Goal: Transaction & Acquisition: Purchase product/service

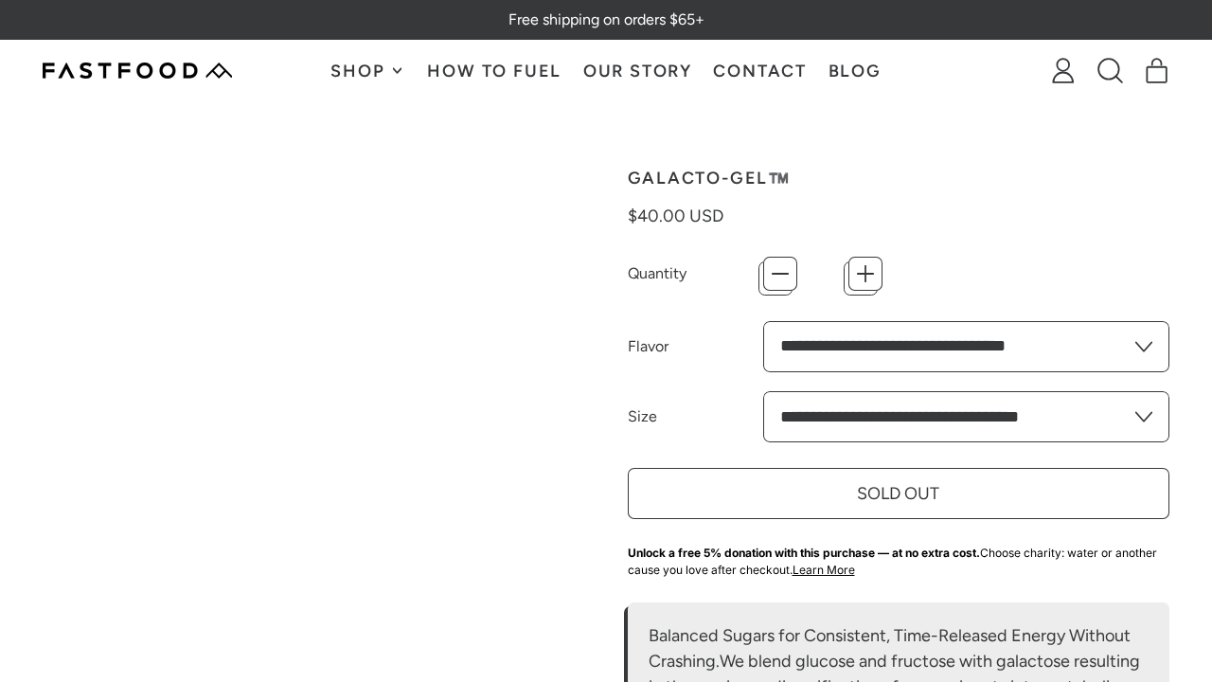
type input "*"
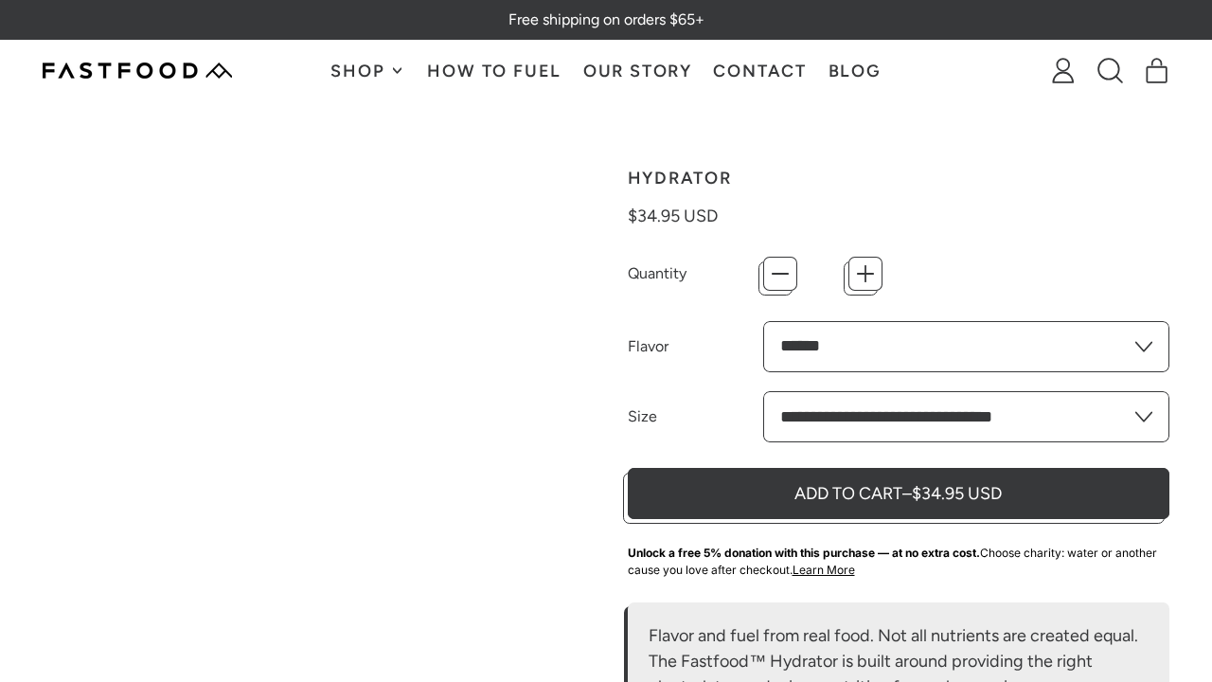
type input "*"
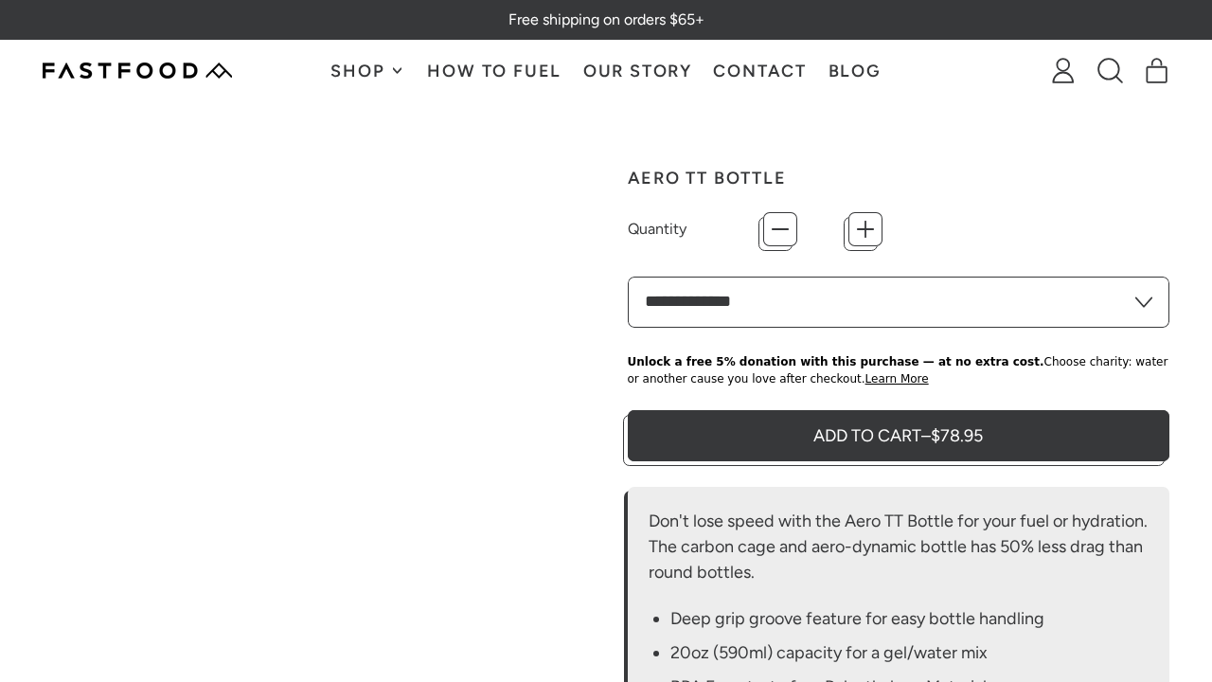
type input "*"
